Goal: Complete application form

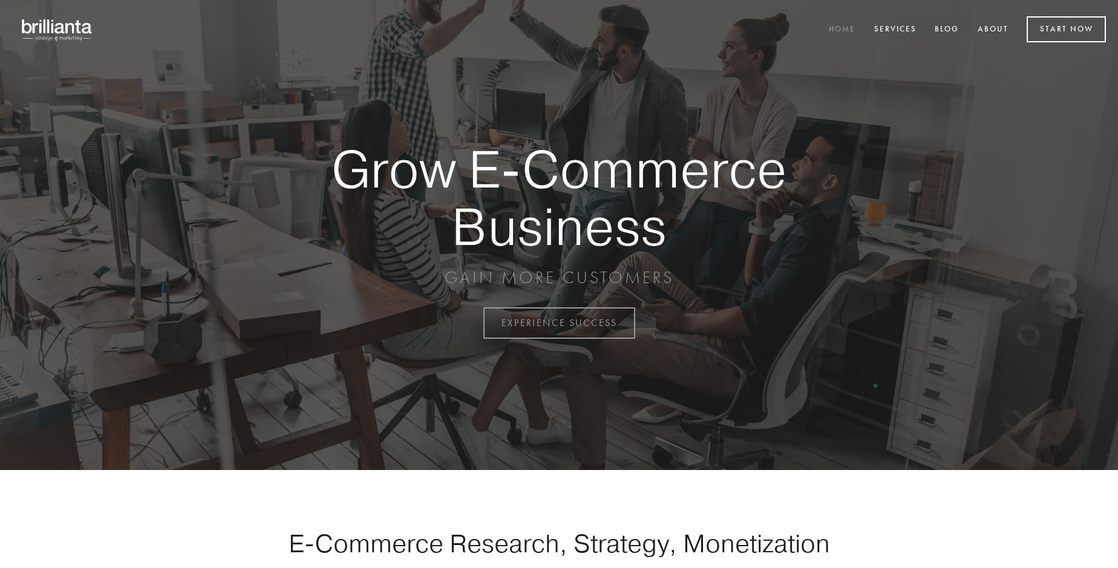
scroll to position [3171, 0]
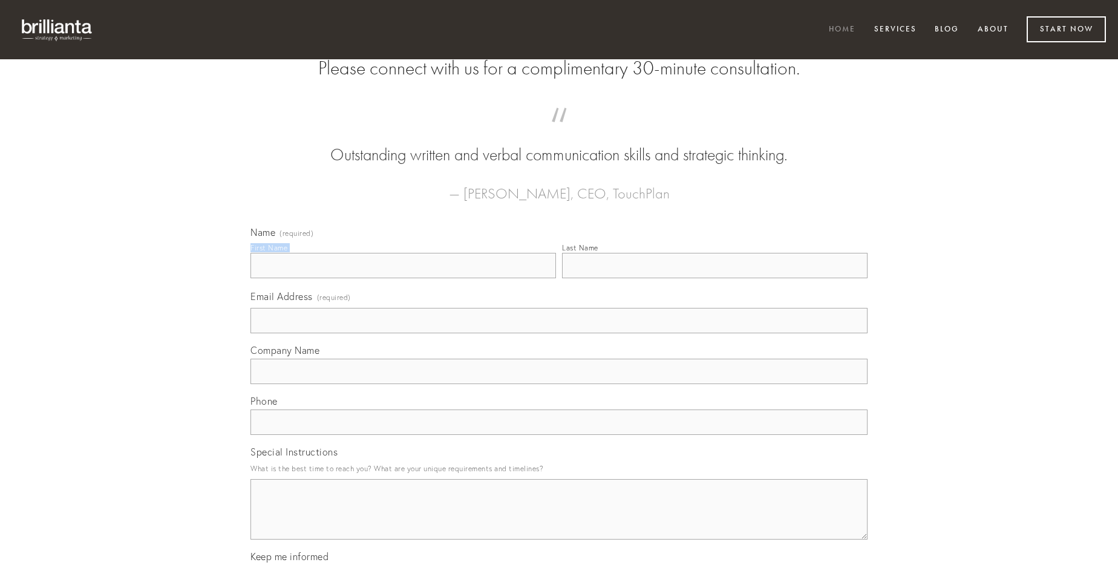
type input "[PERSON_NAME]"
click at [714, 278] on input "Last Name" at bounding box center [715, 265] width 306 height 25
type input "[PERSON_NAME]"
click at [559, 333] on input "Email Address (required)" at bounding box center [558, 320] width 617 height 25
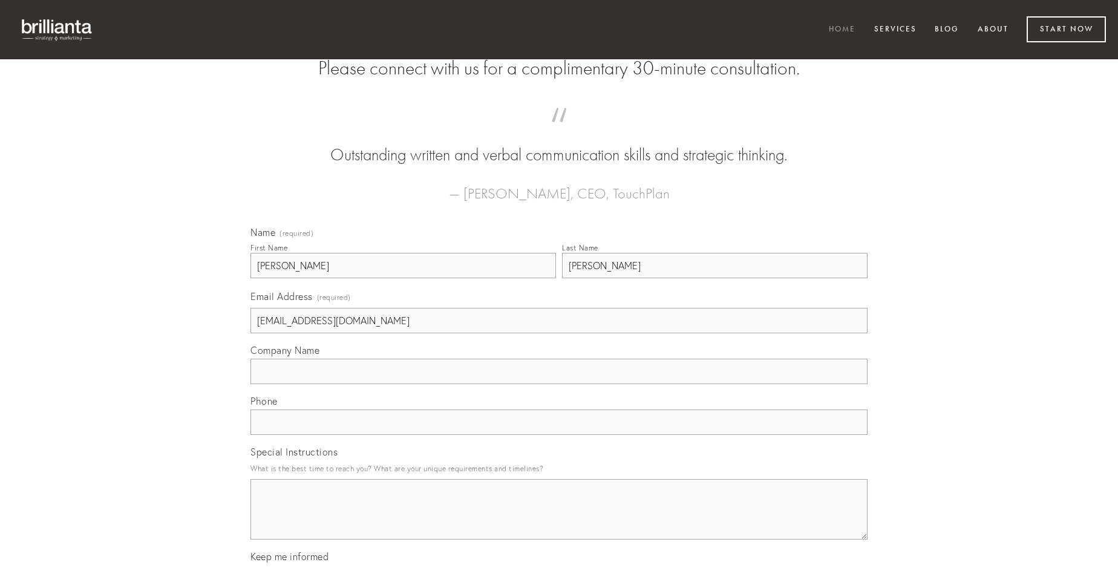
type input "[EMAIL_ADDRESS][DOMAIN_NAME]"
click at [559, 384] on input "Company Name" at bounding box center [558, 371] width 617 height 25
type input "deficio"
click at [559, 435] on input "text" at bounding box center [558, 422] width 617 height 25
click at [559, 520] on textarea "Special Instructions" at bounding box center [558, 509] width 617 height 60
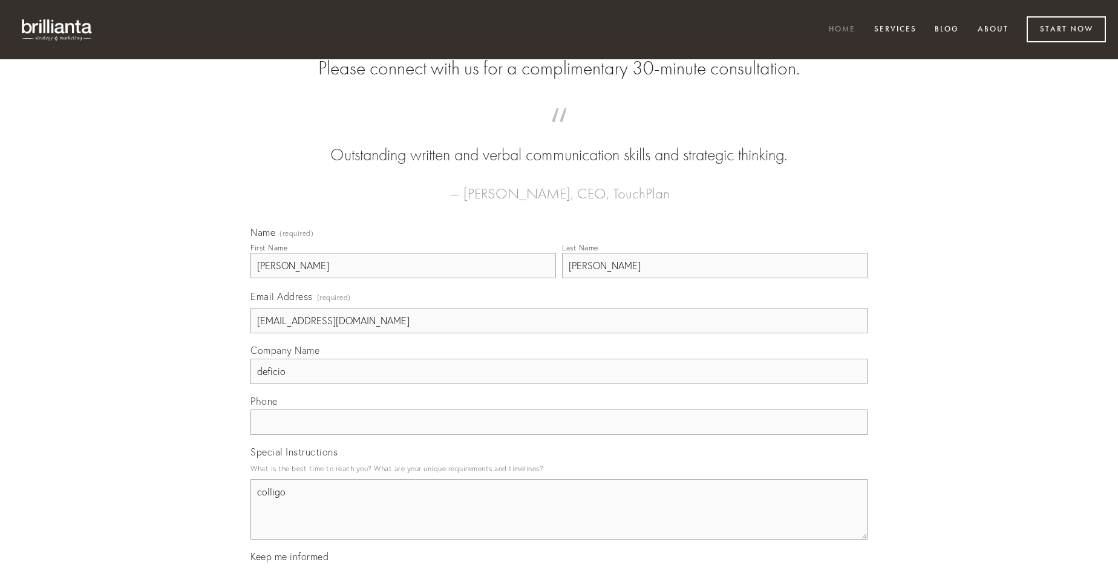
type textarea "colligo"
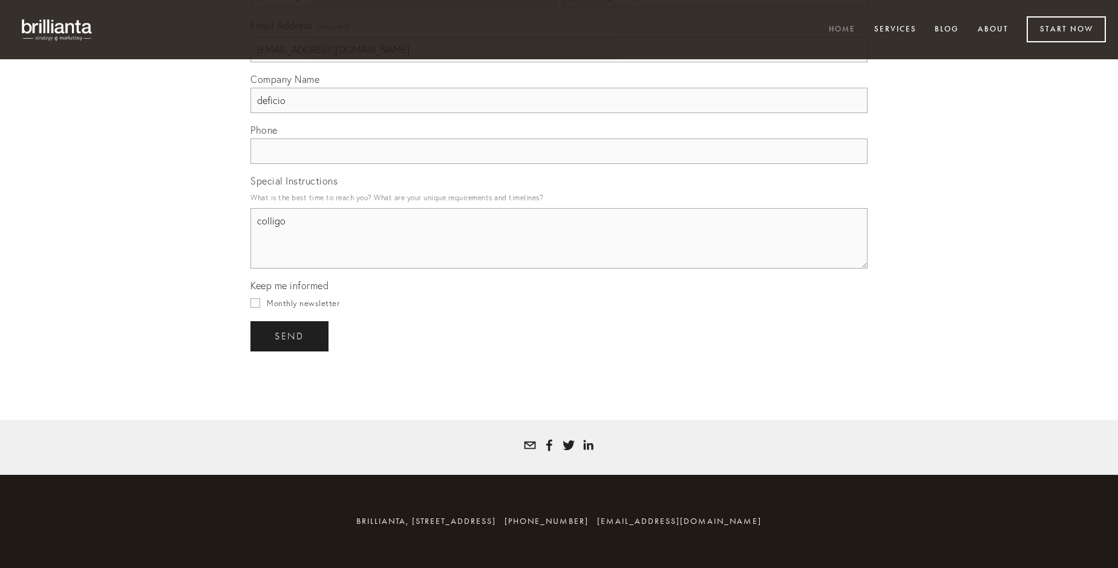
click at [290, 336] on span "send" at bounding box center [290, 336] width 30 height 11
